Goal: Task Accomplishment & Management: Manage account settings

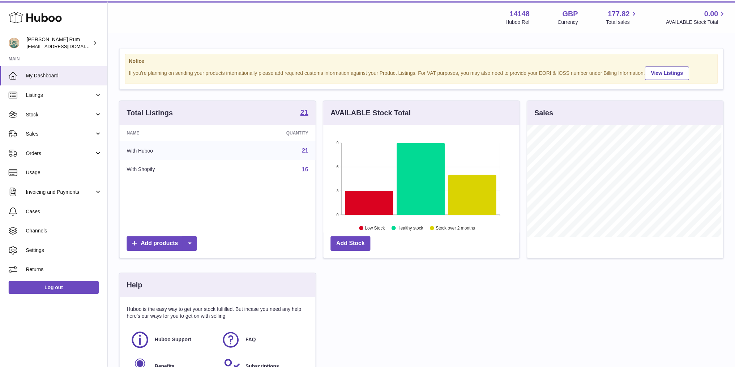
scroll to position [113, 197]
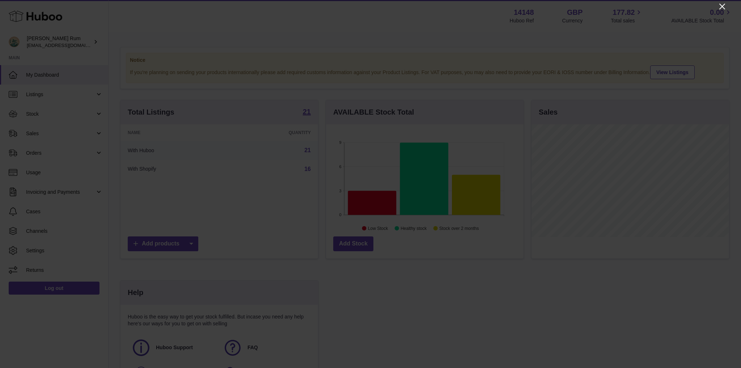
click at [722, 6] on icon "Close" at bounding box center [722, 7] width 6 height 6
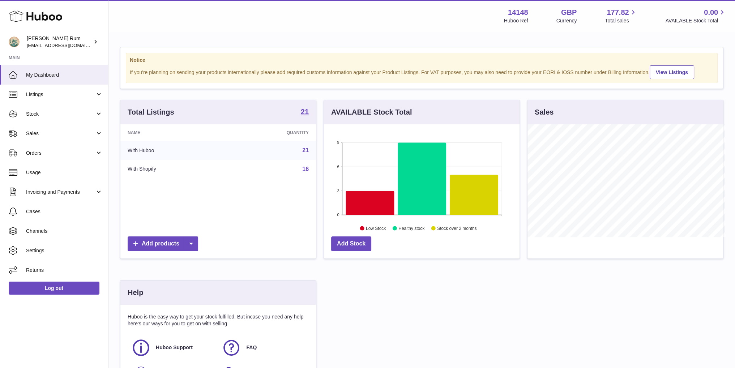
scroll to position [361598, 361515]
click at [65, 114] on span "Stock" at bounding box center [60, 114] width 69 height 7
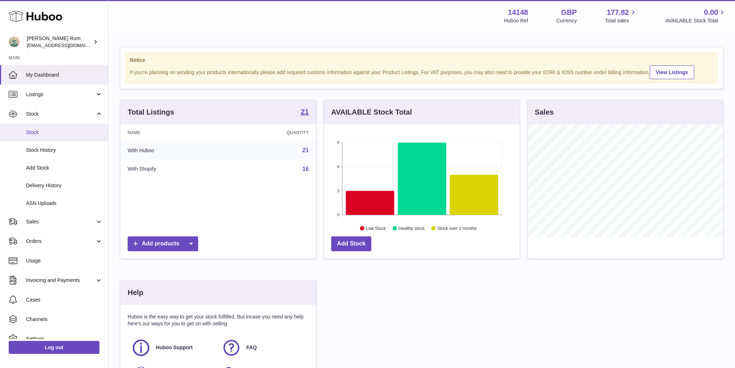
click at [65, 132] on span "Stock" at bounding box center [64, 132] width 77 height 7
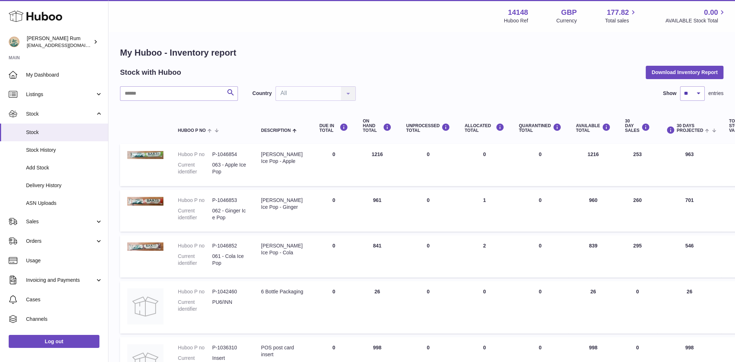
click at [493, 56] on h1 "My Huboo - Inventory report" at bounding box center [422, 53] width 604 height 12
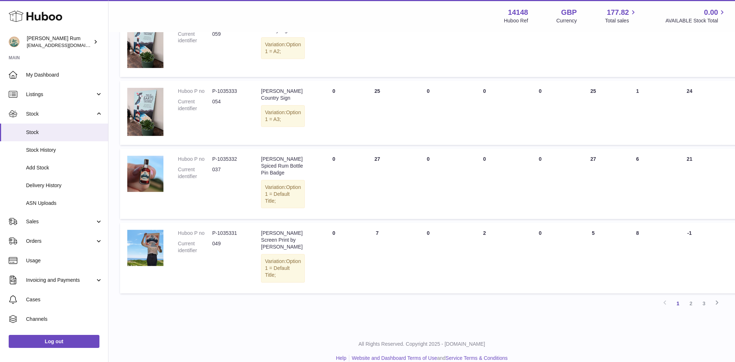
scroll to position [457, 0]
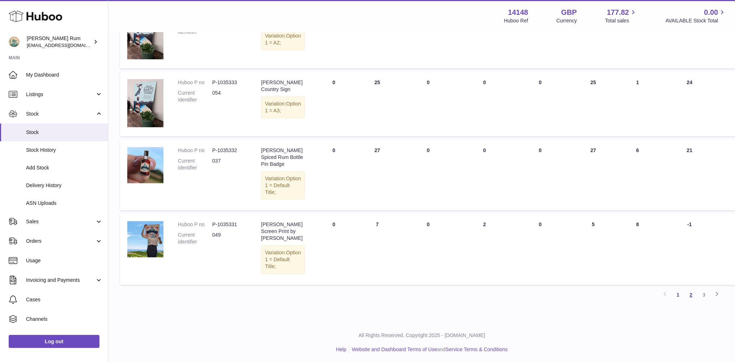
click at [690, 293] on link "2" at bounding box center [691, 295] width 13 height 13
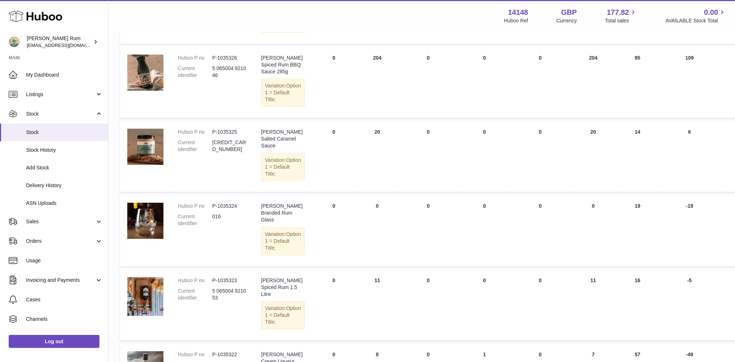
scroll to position [394, 0]
